Goal: Navigation & Orientation: Find specific page/section

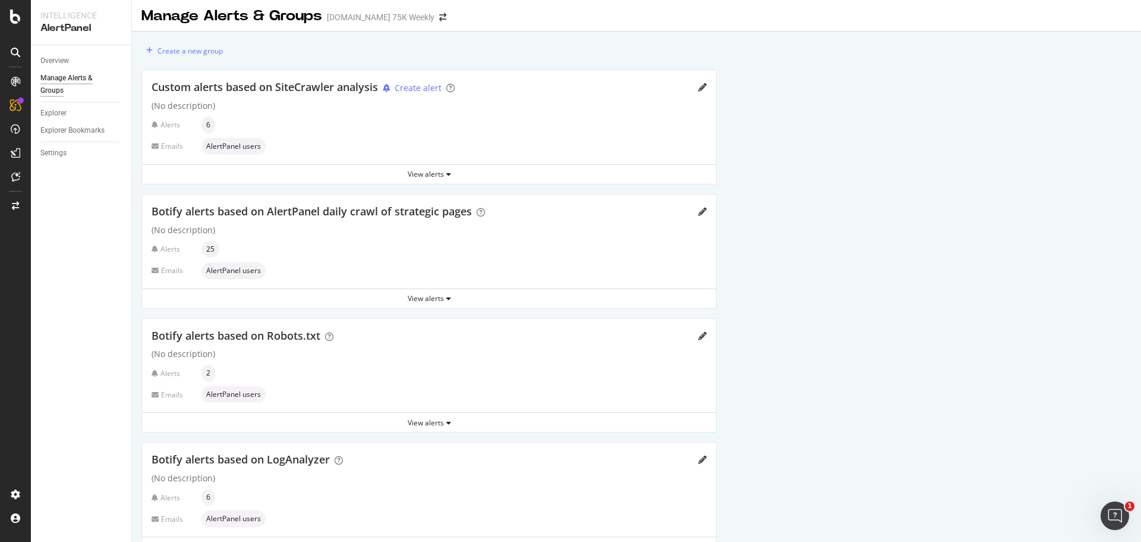
scroll to position [4, 0]
click at [448, 170] on icon "button" at bounding box center [448, 173] width 5 height 7
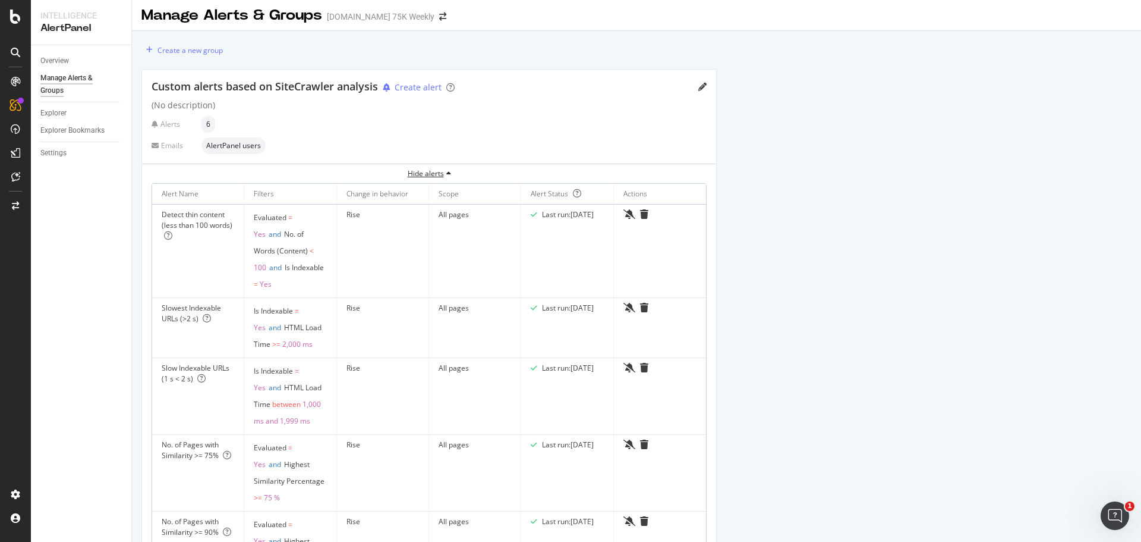
click at [448, 170] on icon "button" at bounding box center [448, 173] width 5 height 7
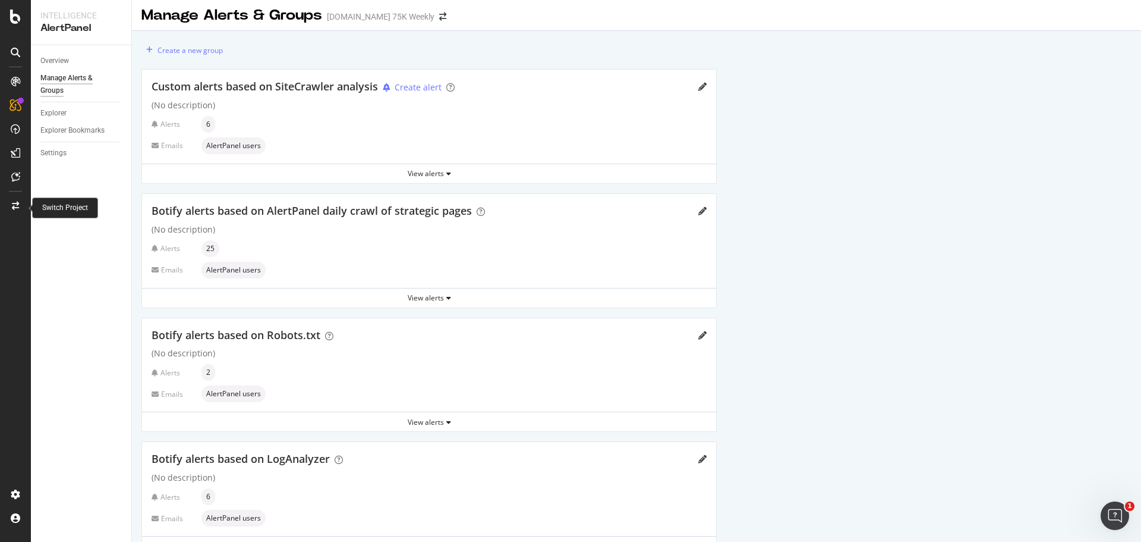
click at [12, 205] on icon at bounding box center [15, 206] width 7 height 8
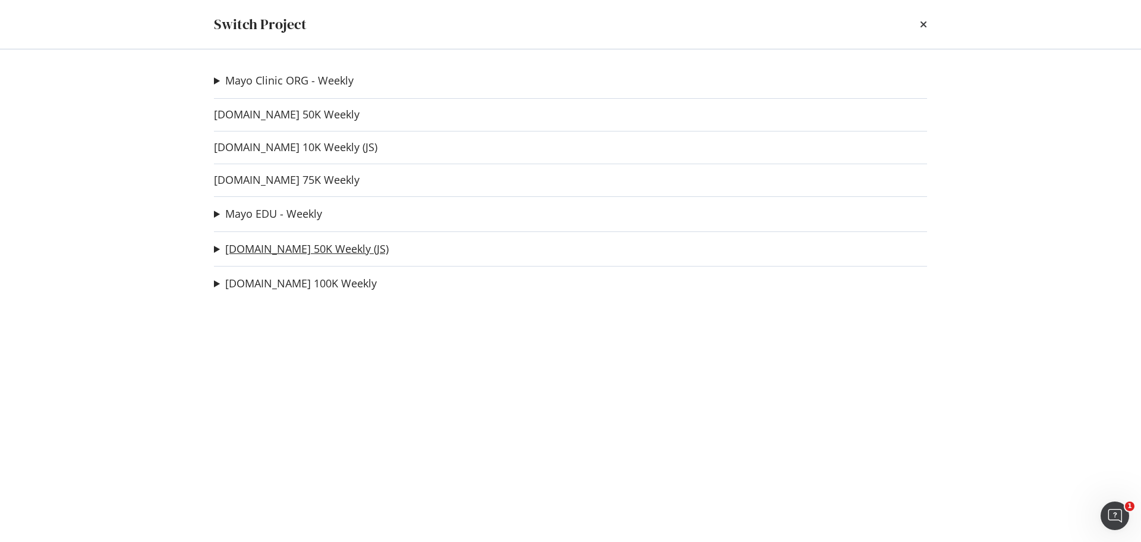
click at [259, 248] on link "[DOMAIN_NAME] 50K Weekly (JS)" at bounding box center [306, 249] width 163 height 12
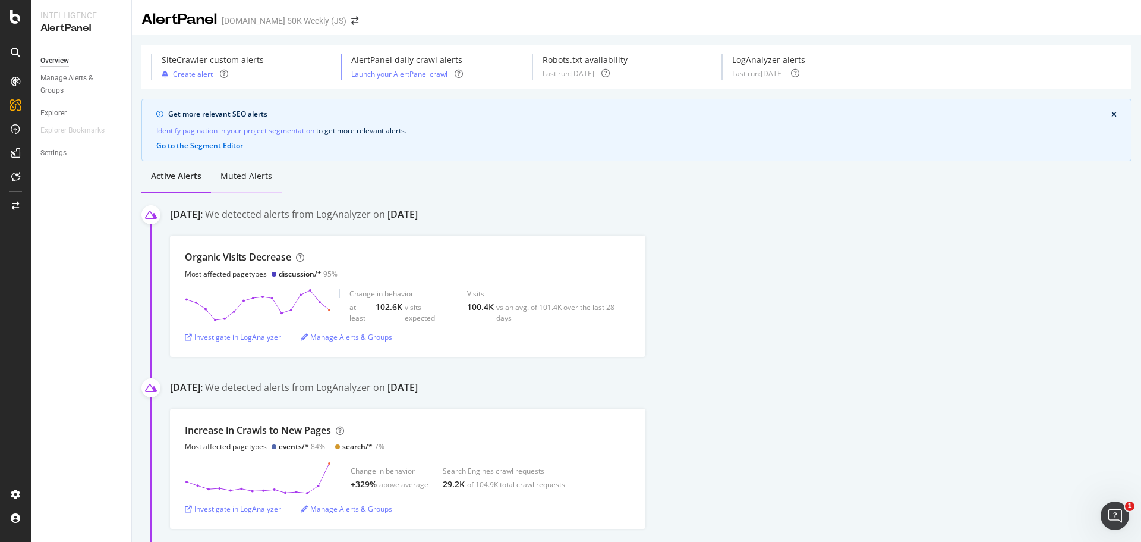
click at [254, 181] on div "Muted alerts" at bounding box center [247, 176] width 52 height 12
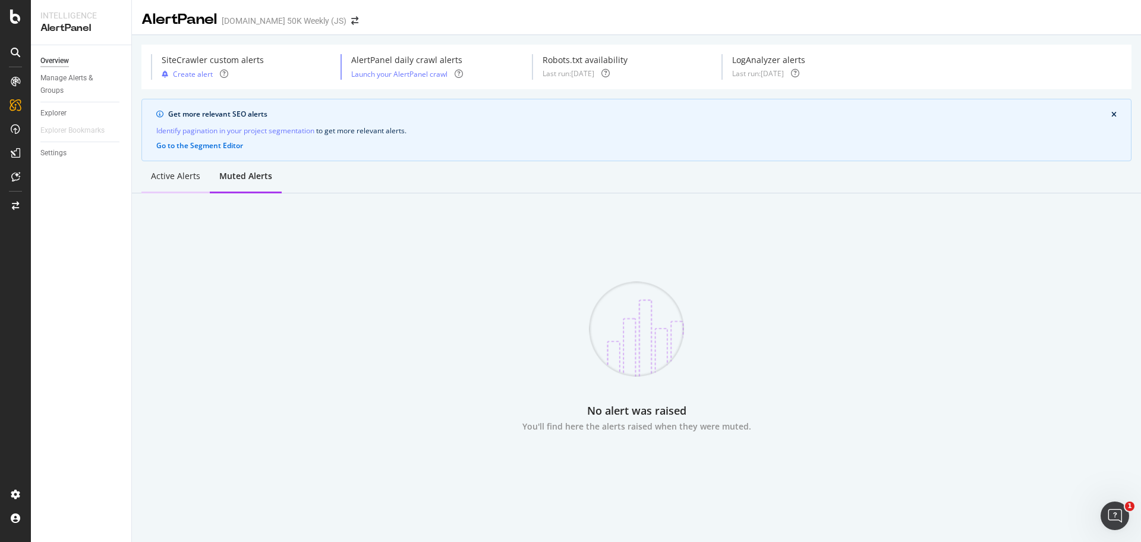
click at [158, 181] on div "Active alerts" at bounding box center [175, 176] width 49 height 12
